Goal: Transaction & Acquisition: Download file/media

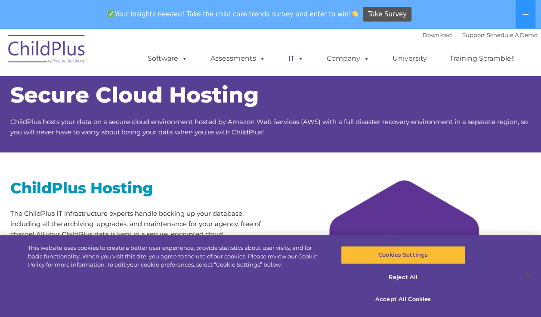
click at [289, 59] on link "IT" at bounding box center [296, 58] width 33 height 17
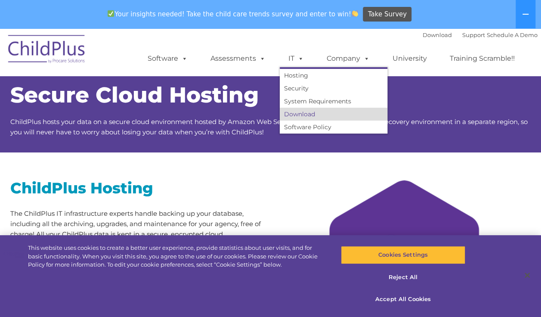
click at [312, 117] on link "Download" at bounding box center [334, 114] width 108 height 13
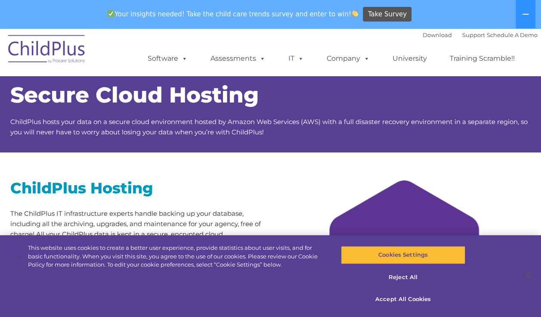
click at [295, 59] on span at bounding box center [299, 58] width 9 height 8
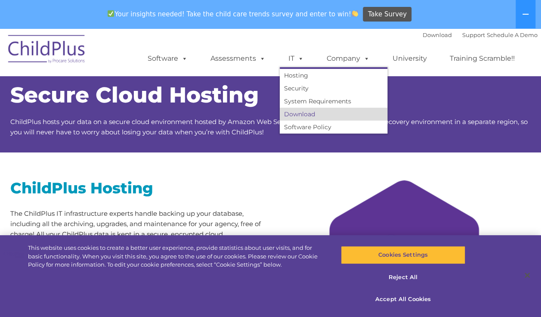
click at [308, 115] on link "Download" at bounding box center [334, 114] width 108 height 13
